Goal: Transaction & Acquisition: Purchase product/service

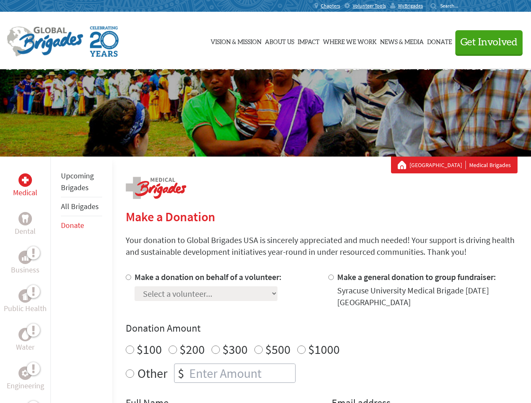
click at [464, 6] on div "Search for:" at bounding box center [447, 6] width 34 height 7
click at [485, 42] on span "Get Involved" at bounding box center [488, 42] width 57 height 10
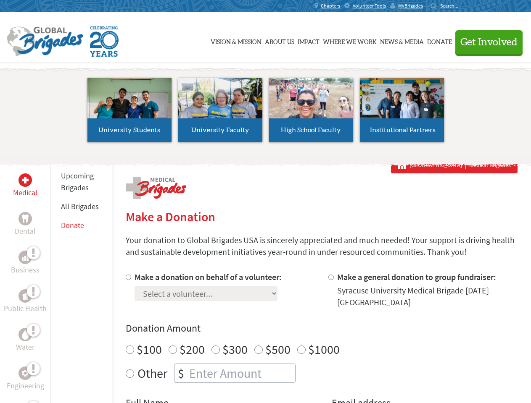
click at [266, 113] on li "High School Faculty" at bounding box center [311, 109] width 91 height 77
click at [55, 280] on div "Upcoming Brigades All Brigades Donate" at bounding box center [81, 358] width 62 height 403
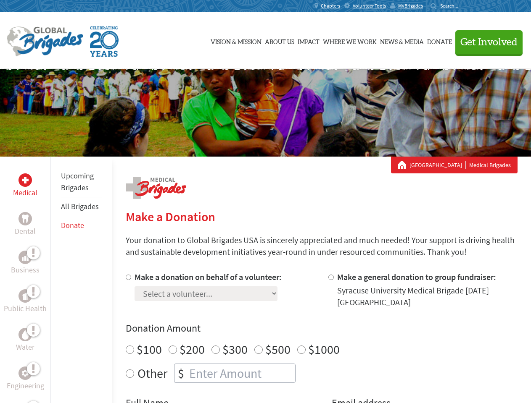
click at [321, 337] on div "Donation Amount $100 $200 $300 $500 $1000 Other $" at bounding box center [322, 352] width 392 height 61
click at [127, 277] on input "Make a donation on behalf of a volunteer:" at bounding box center [128, 277] width 5 height 5
radio input "true"
click at [330, 277] on input "Make a general donation to group fundraiser:" at bounding box center [330, 277] width 5 height 5
radio input "true"
